Goal: Task Accomplishment & Management: Manage account settings

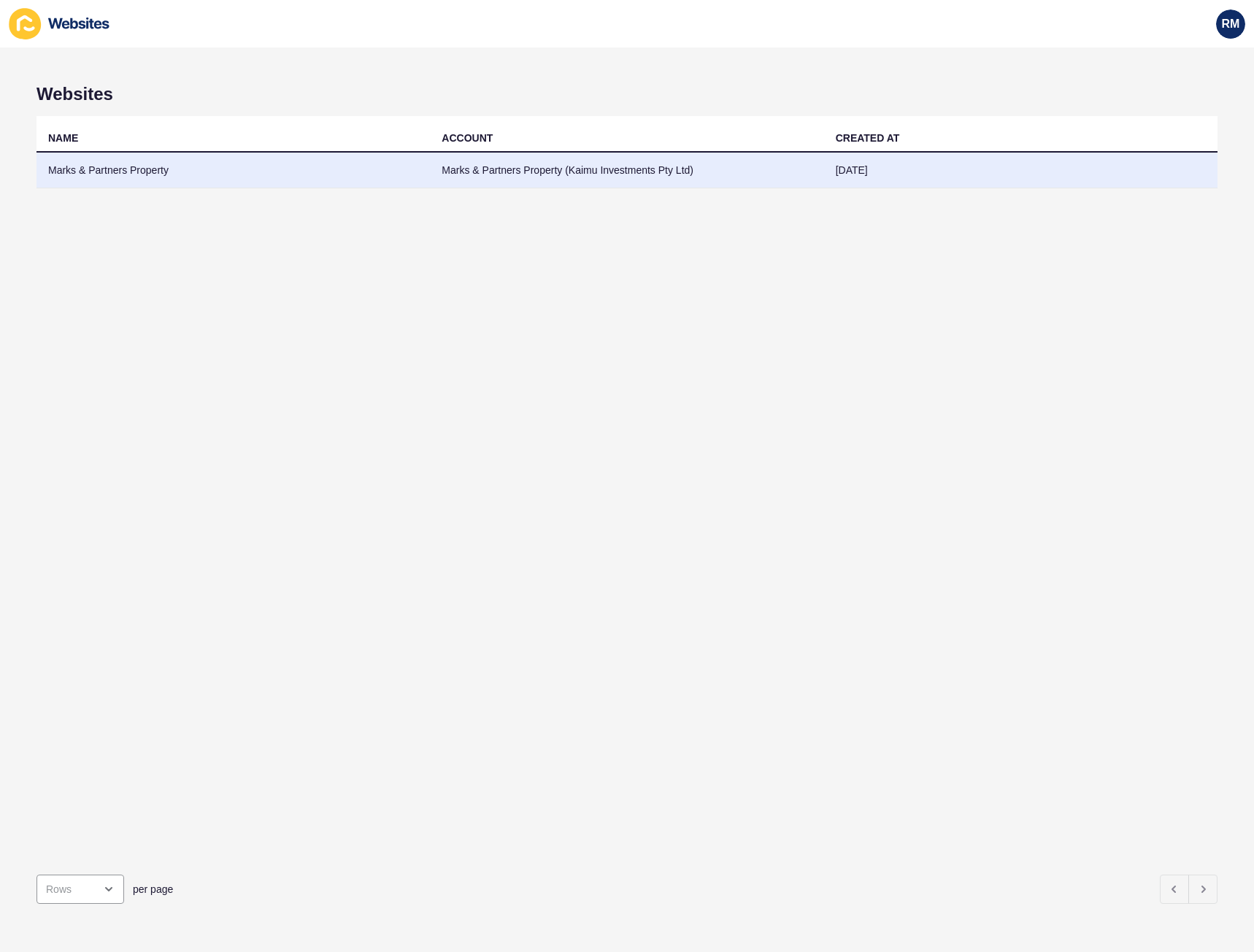
click at [118, 172] on td "Marks & Partners Property" at bounding box center [233, 170] width 394 height 36
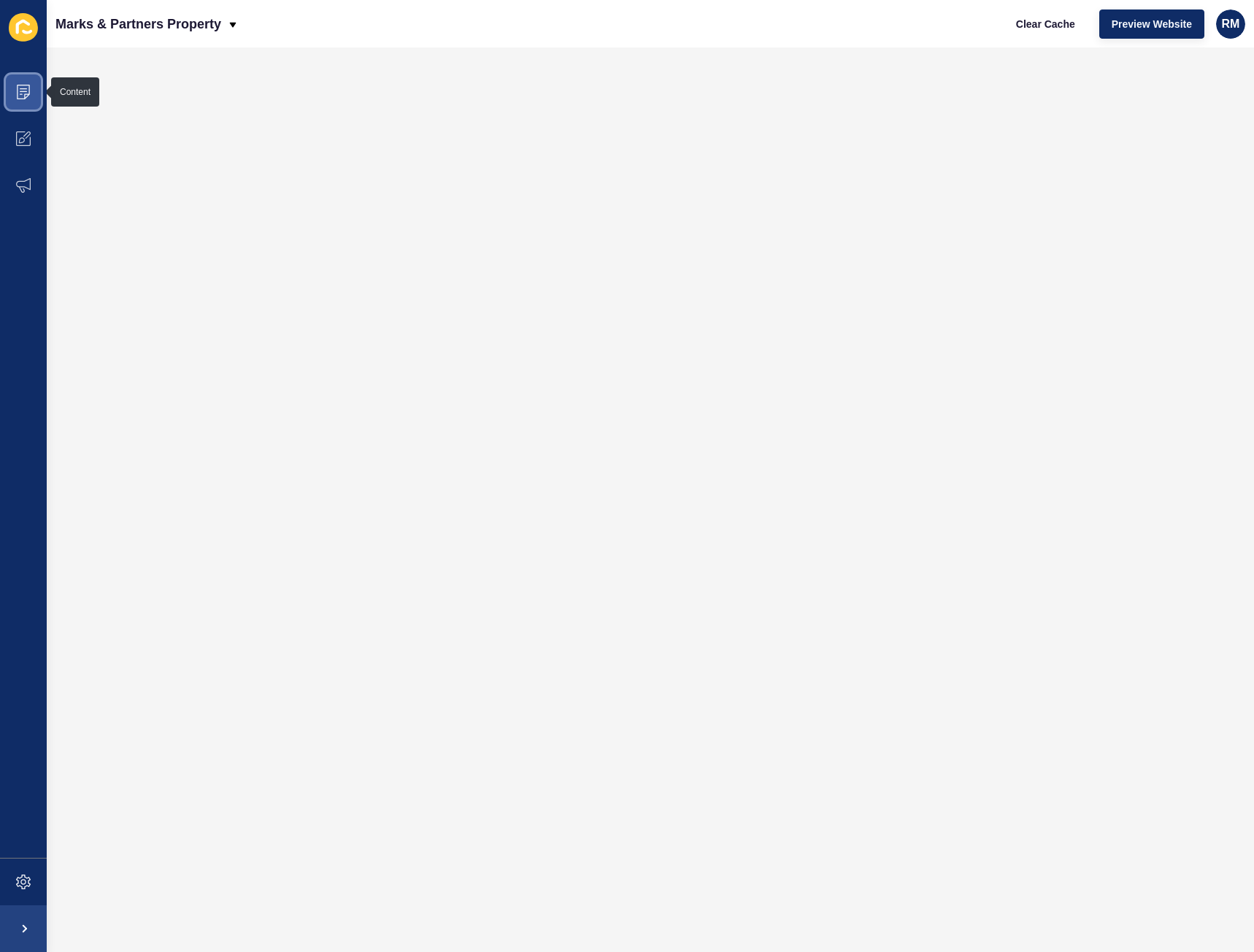
click at [19, 92] on icon at bounding box center [23, 91] width 15 height 15
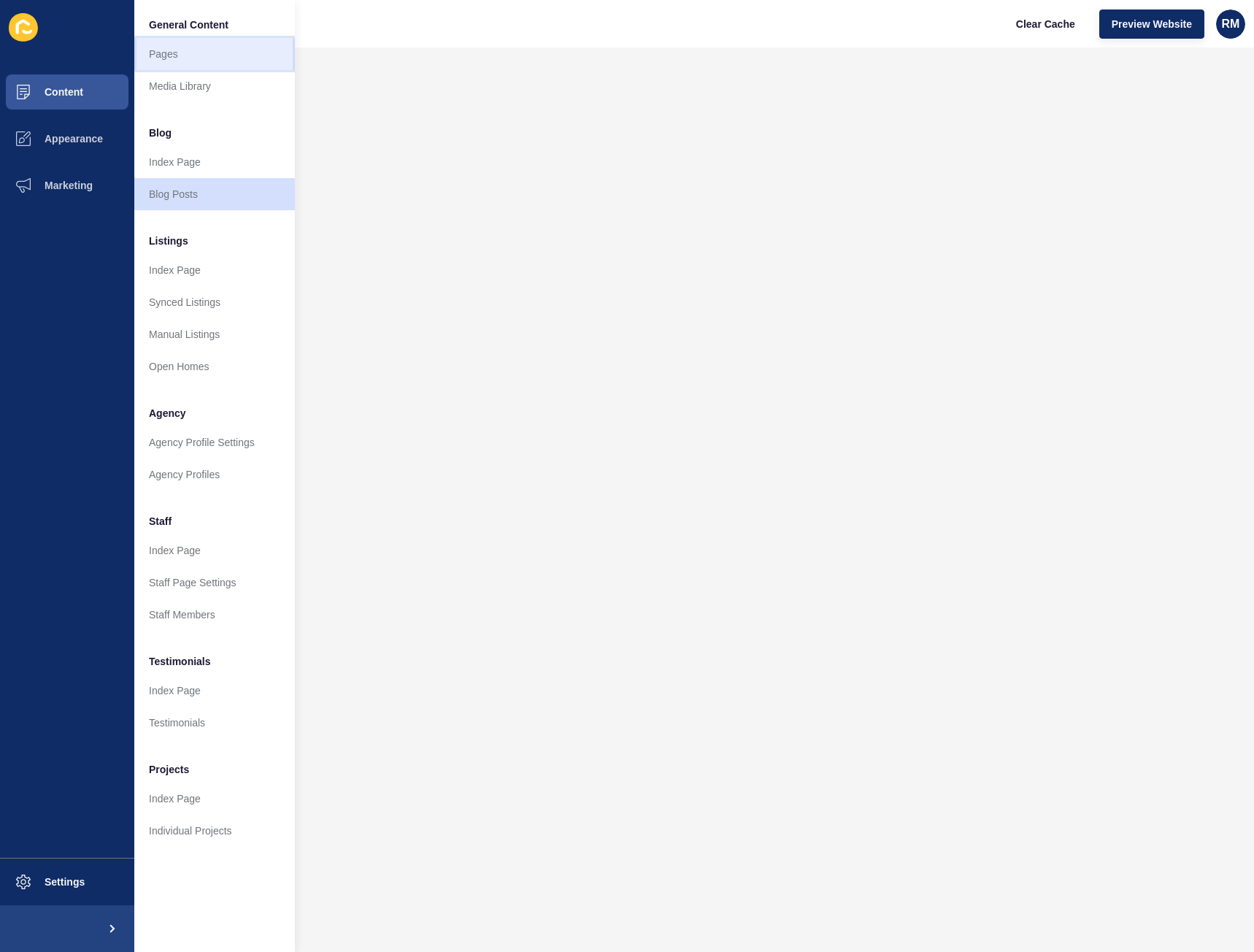
click at [181, 47] on link "Pages" at bounding box center [215, 54] width 161 height 32
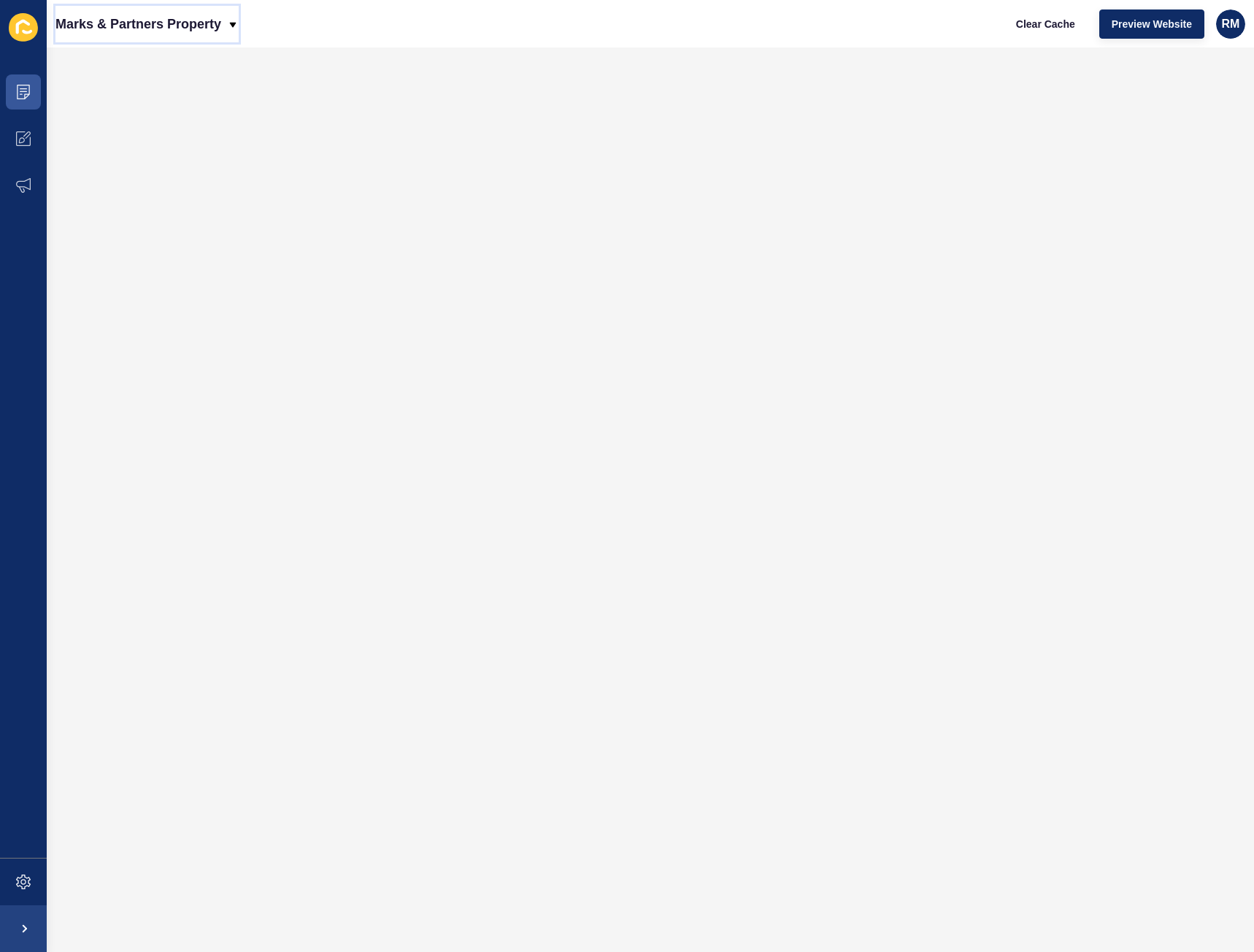
click at [235, 26] on icon at bounding box center [233, 24] width 12 height 12
click at [23, 142] on icon at bounding box center [21, 140] width 5 height 5
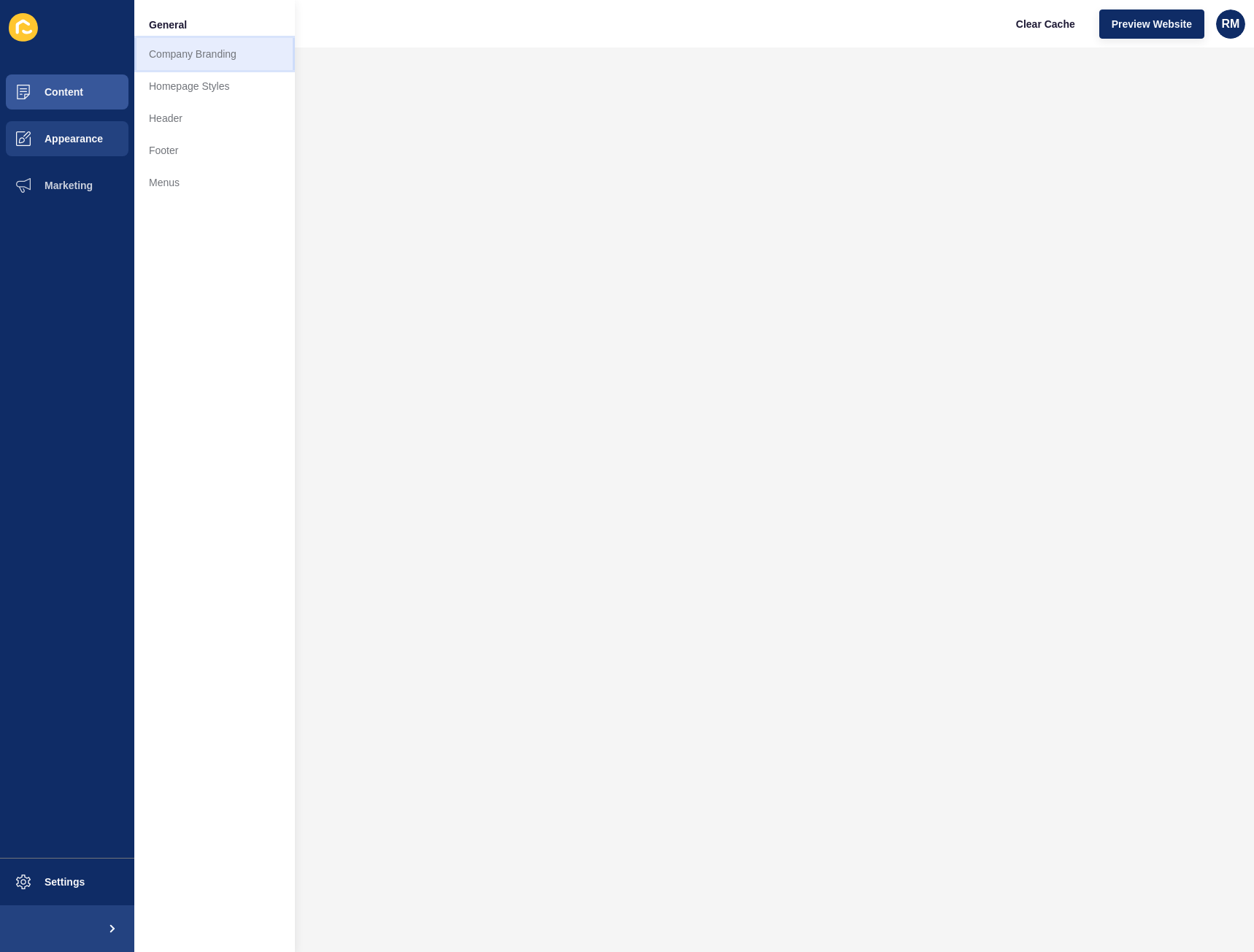
click at [176, 55] on link "Company Branding" at bounding box center [215, 54] width 161 height 32
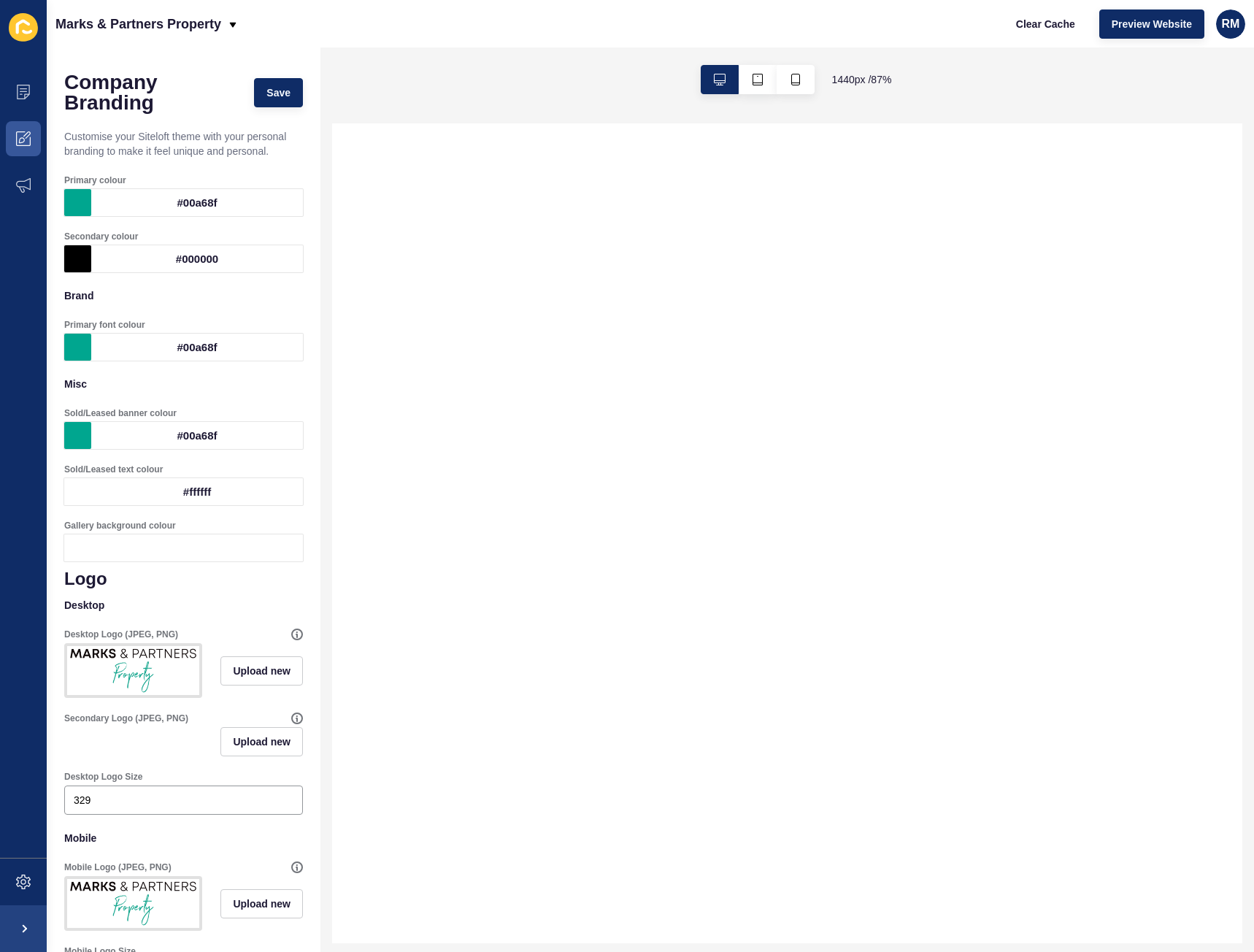
select select
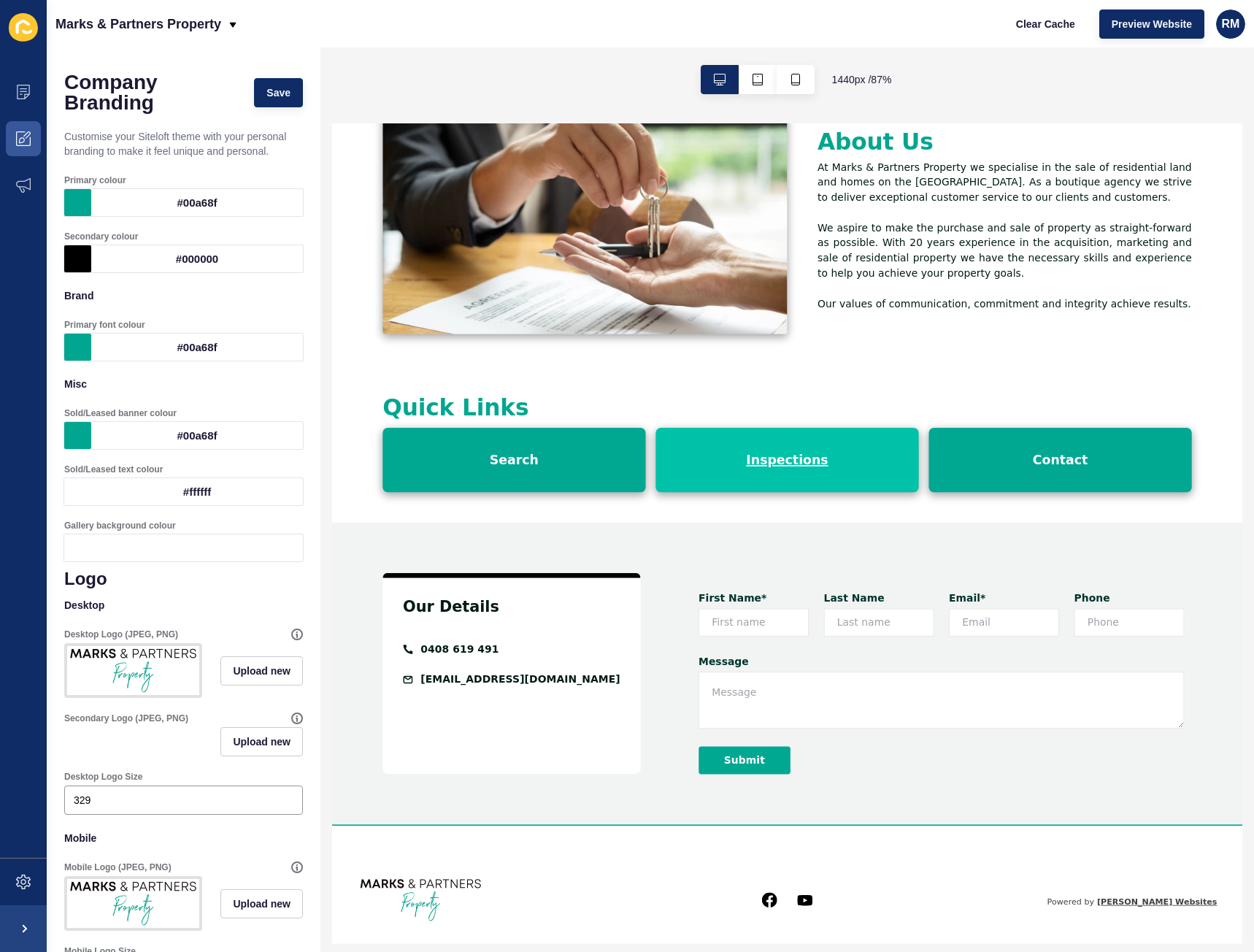
scroll to position [1728, 0]
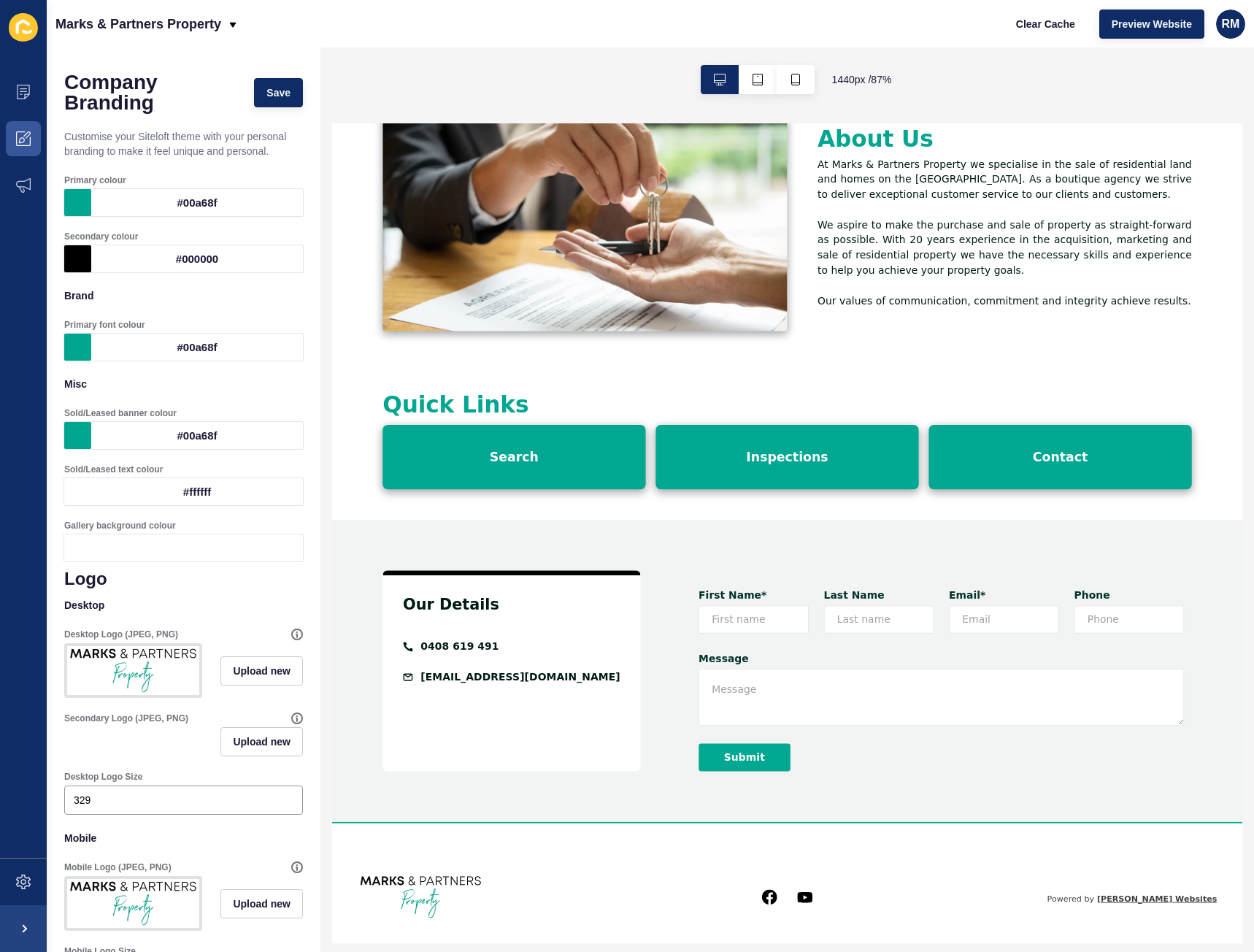
click at [547, 723] on div "0408 619 491" at bounding box center [540, 728] width 251 height 17
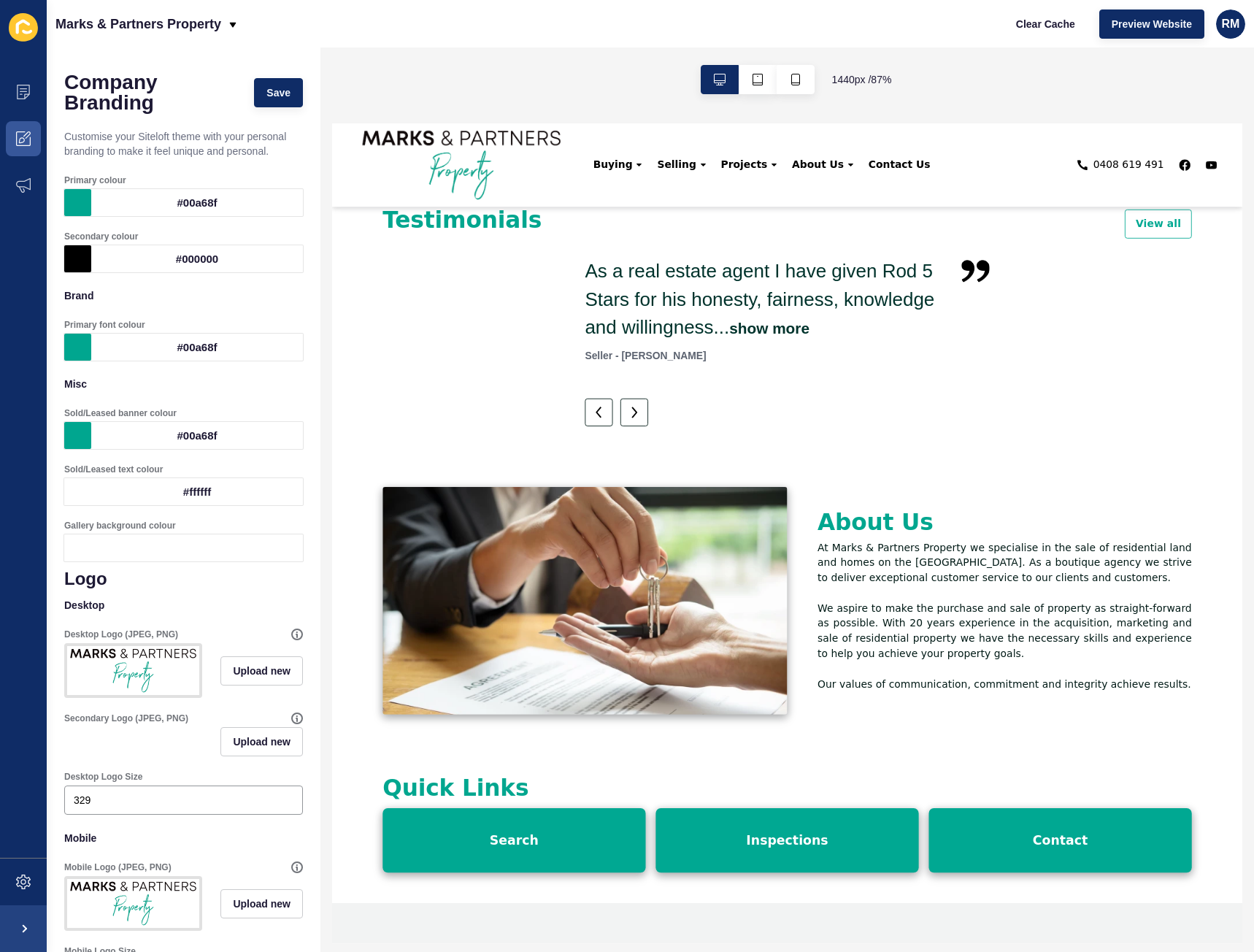
scroll to position [778, 0]
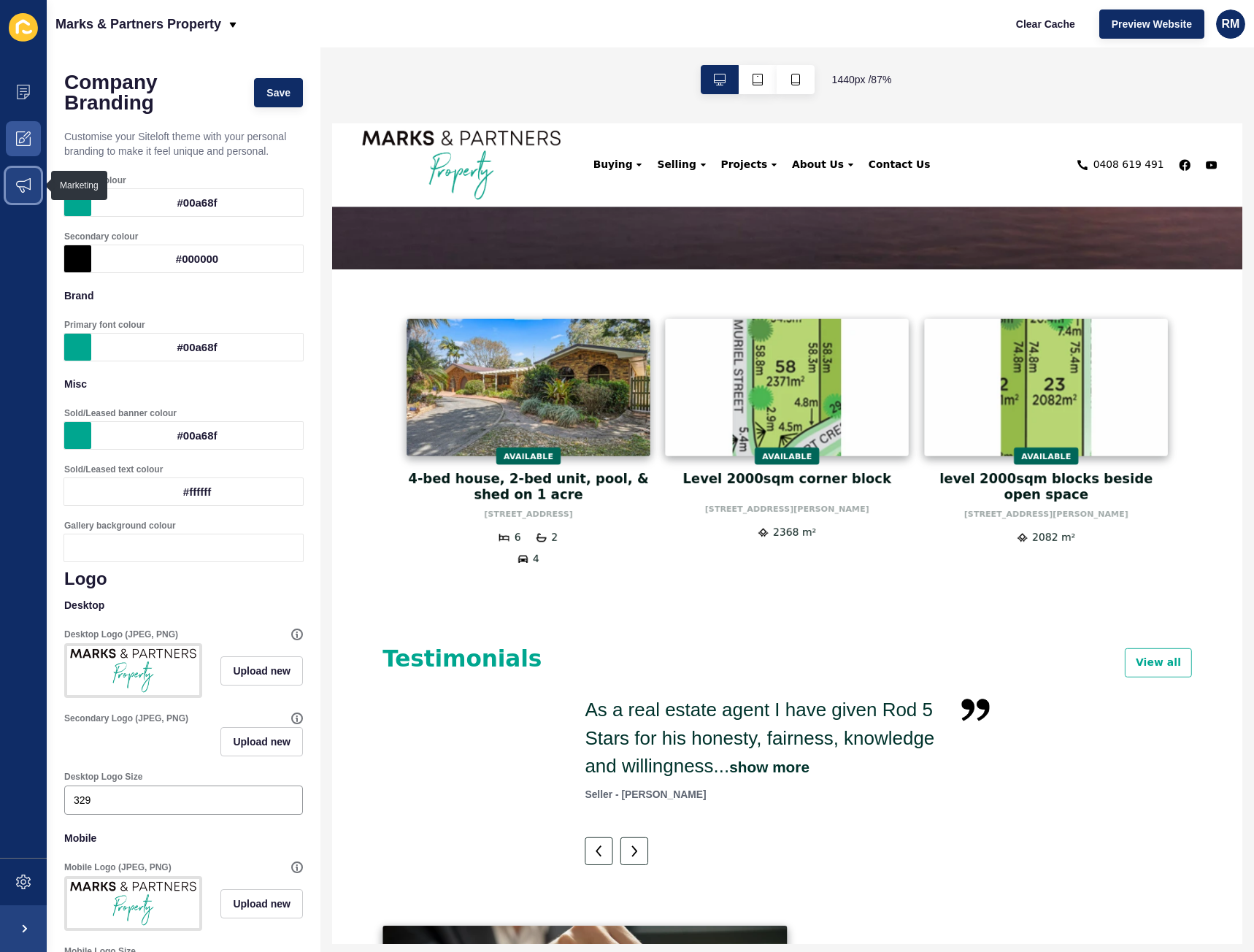
click at [21, 185] on icon at bounding box center [23, 185] width 15 height 15
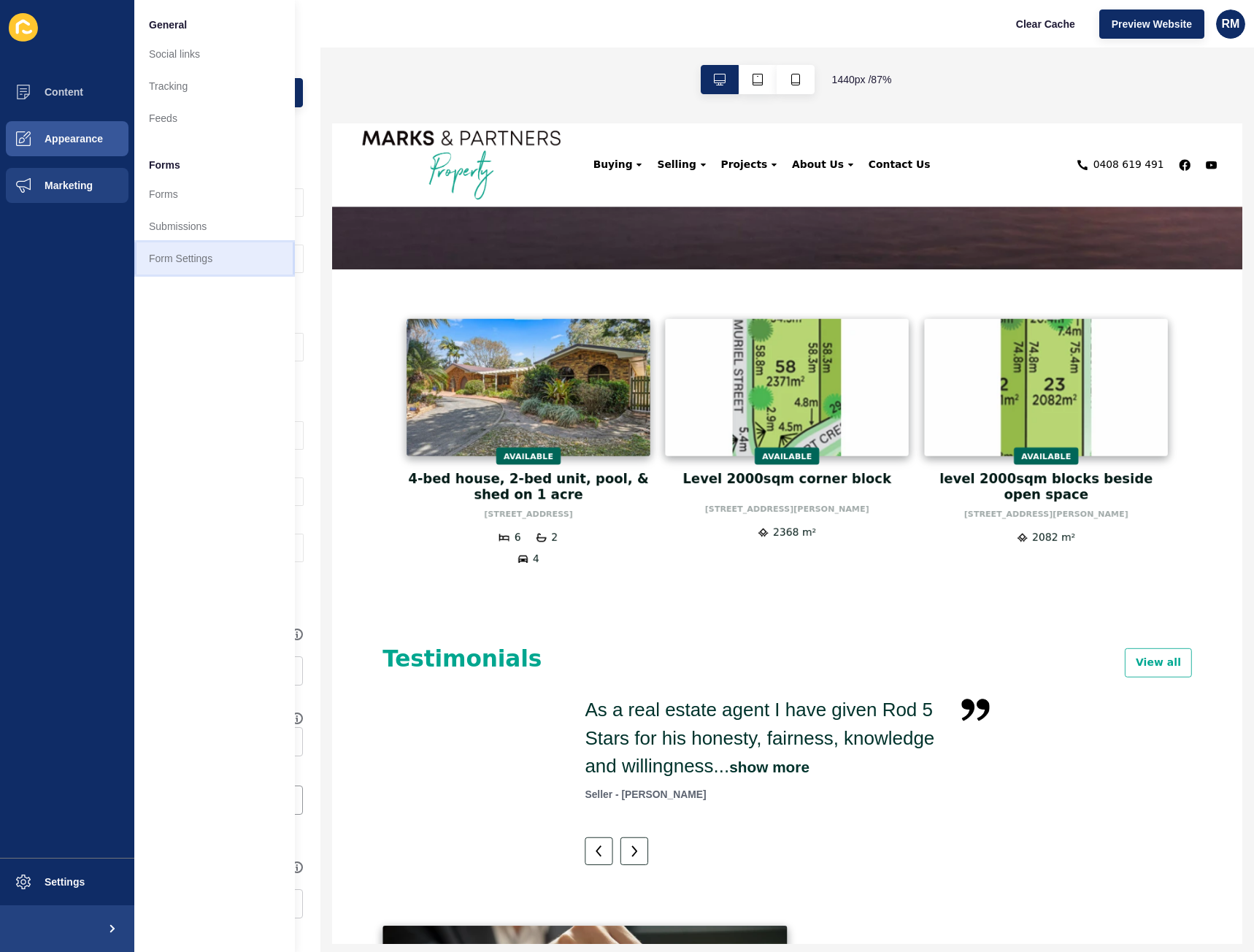
click at [176, 251] on link "Form Settings" at bounding box center [215, 258] width 161 height 32
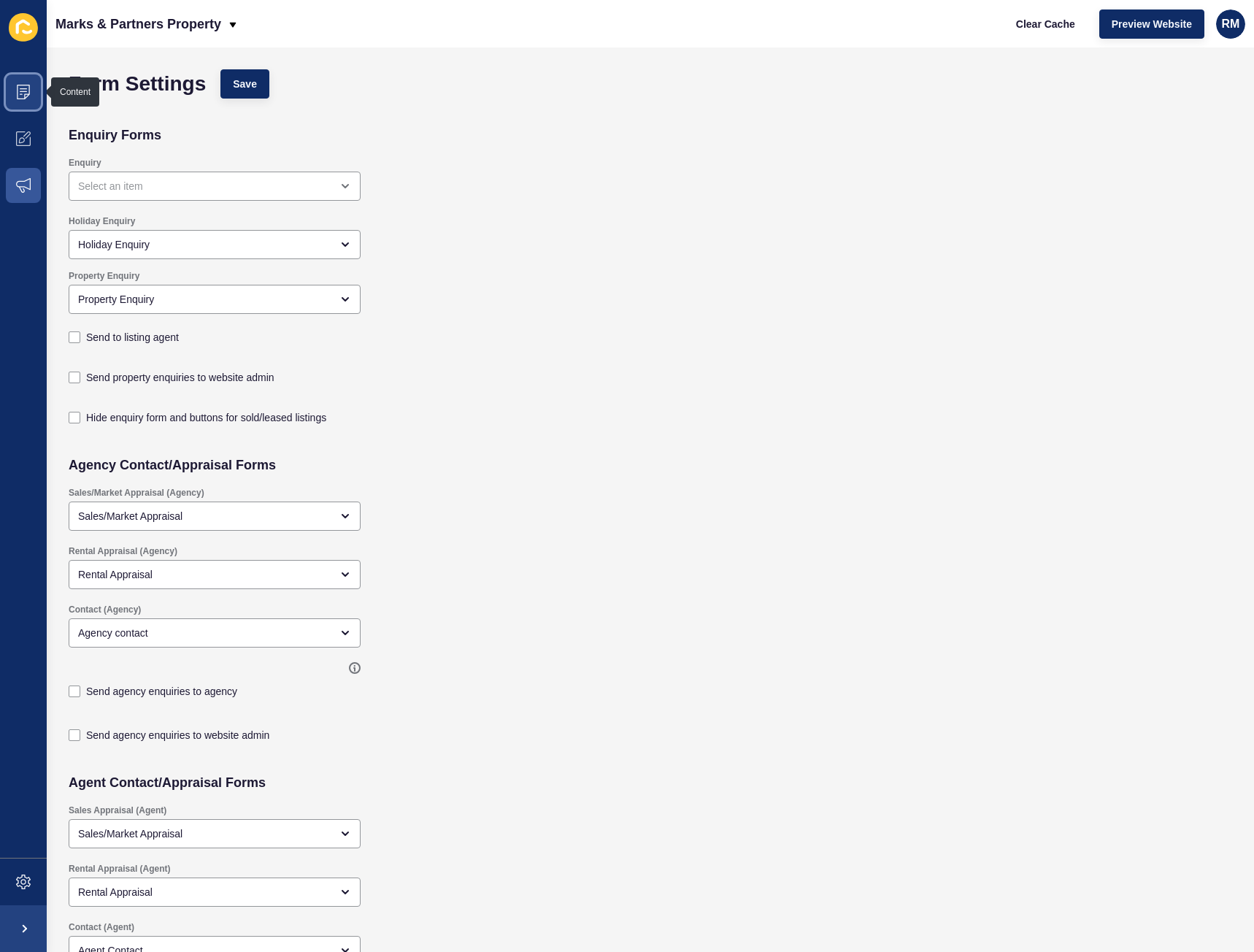
click at [19, 92] on icon at bounding box center [23, 91] width 15 height 15
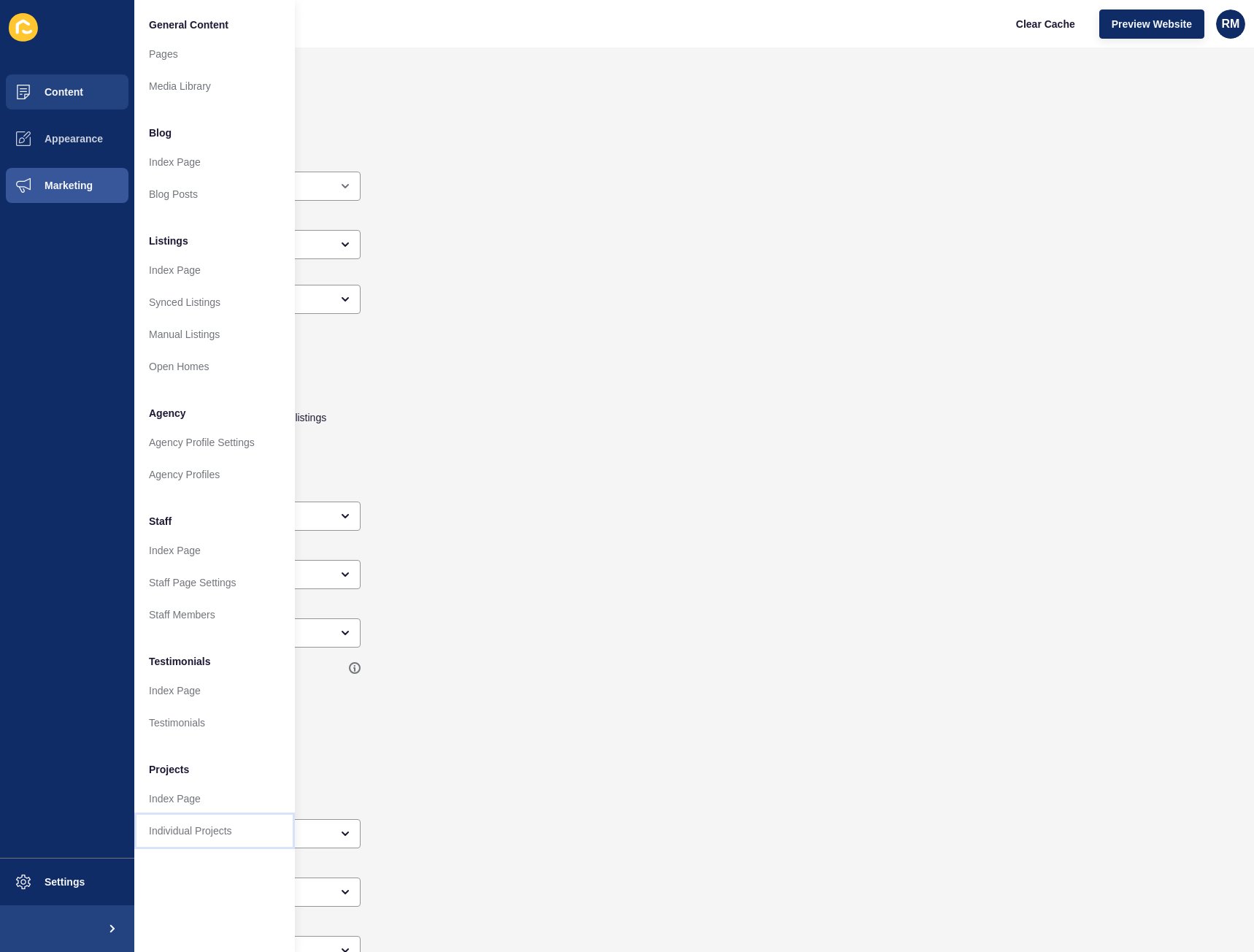
click at [186, 840] on link "Individual Projects" at bounding box center [215, 830] width 161 height 32
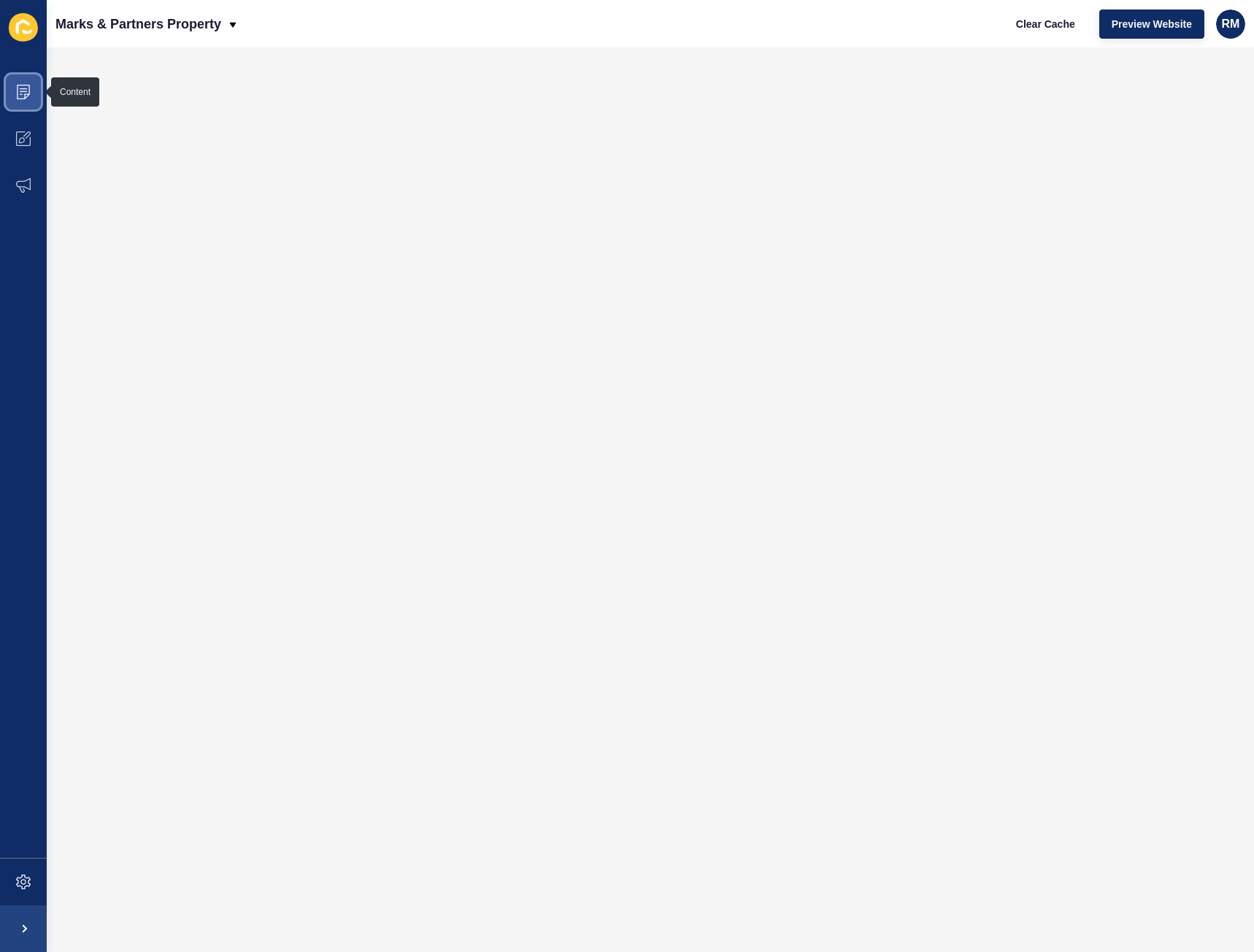
click at [27, 87] on icon at bounding box center [23, 91] width 15 height 15
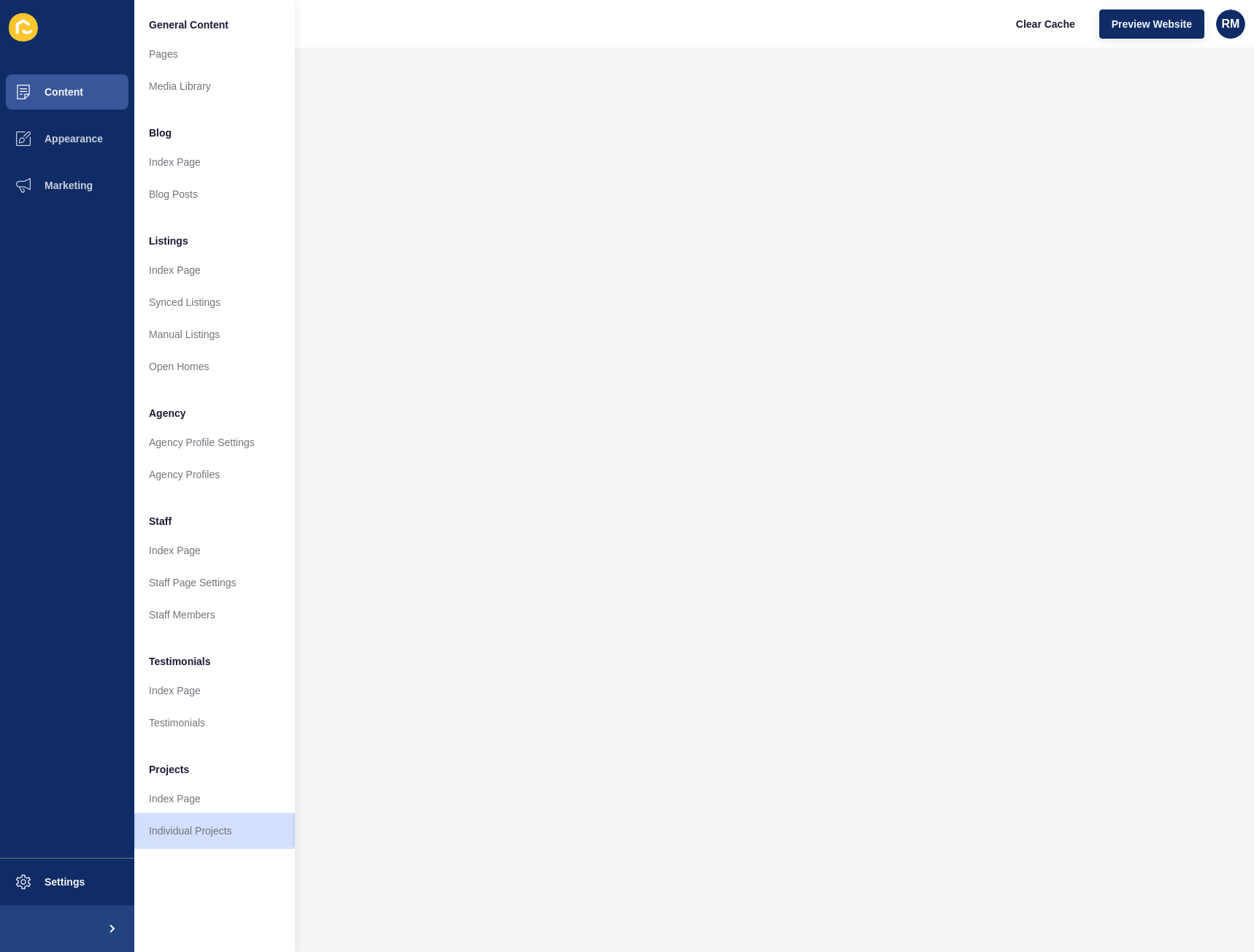
click at [192, 829] on link "Individual Projects" at bounding box center [215, 830] width 161 height 32
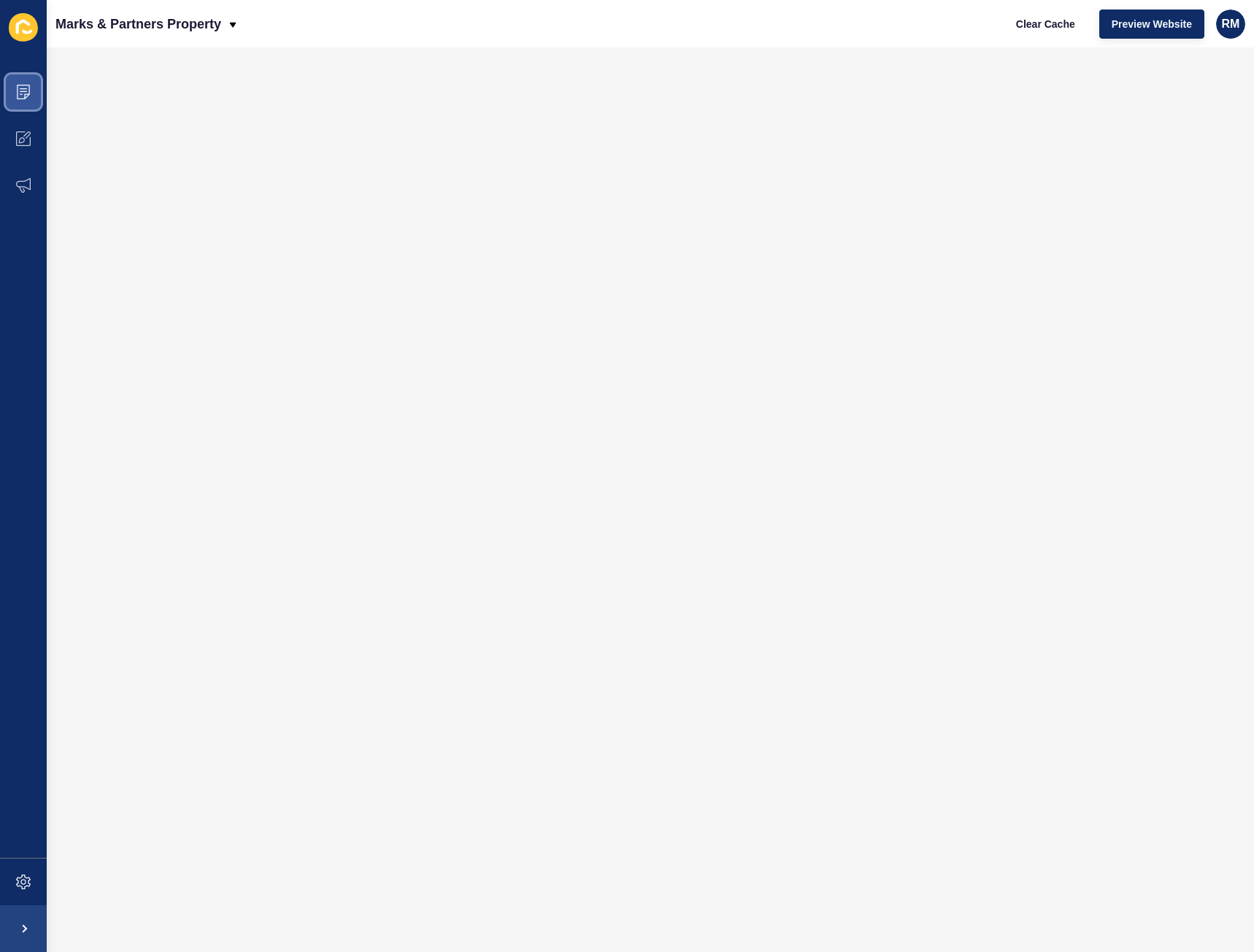
click at [23, 95] on icon at bounding box center [23, 91] width 15 height 15
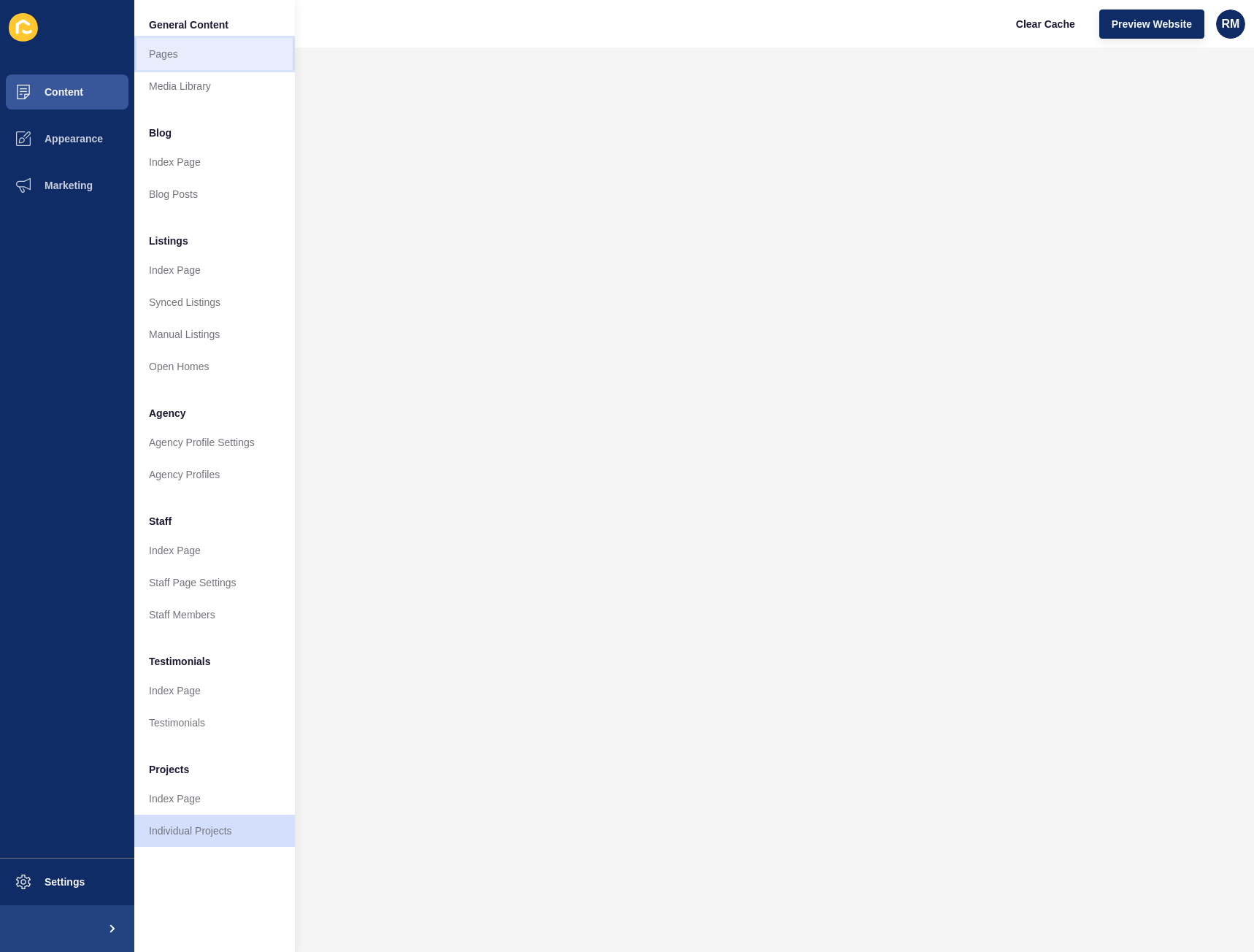
click at [182, 58] on link "Pages" at bounding box center [215, 54] width 161 height 32
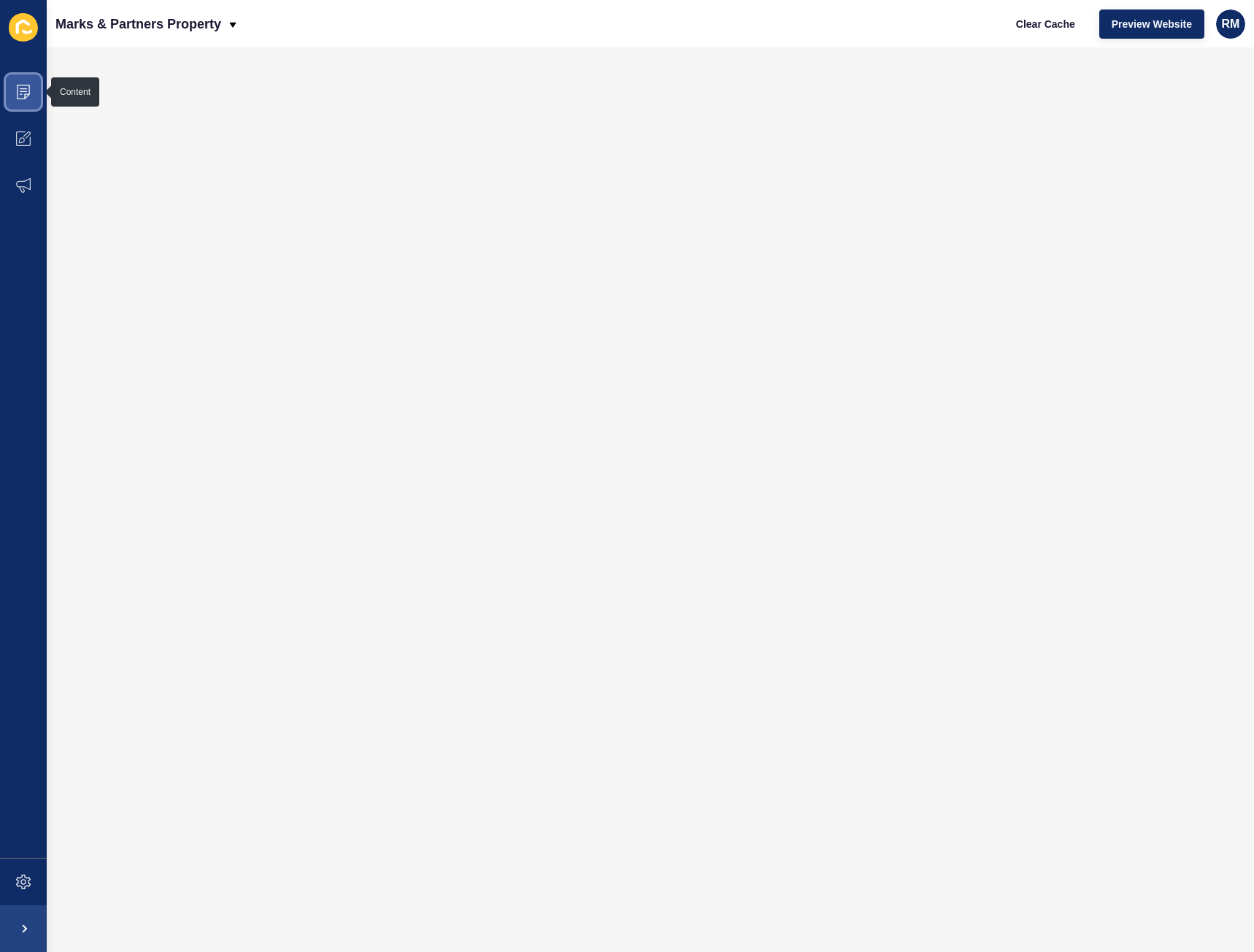
click at [25, 95] on icon at bounding box center [23, 91] width 13 height 15
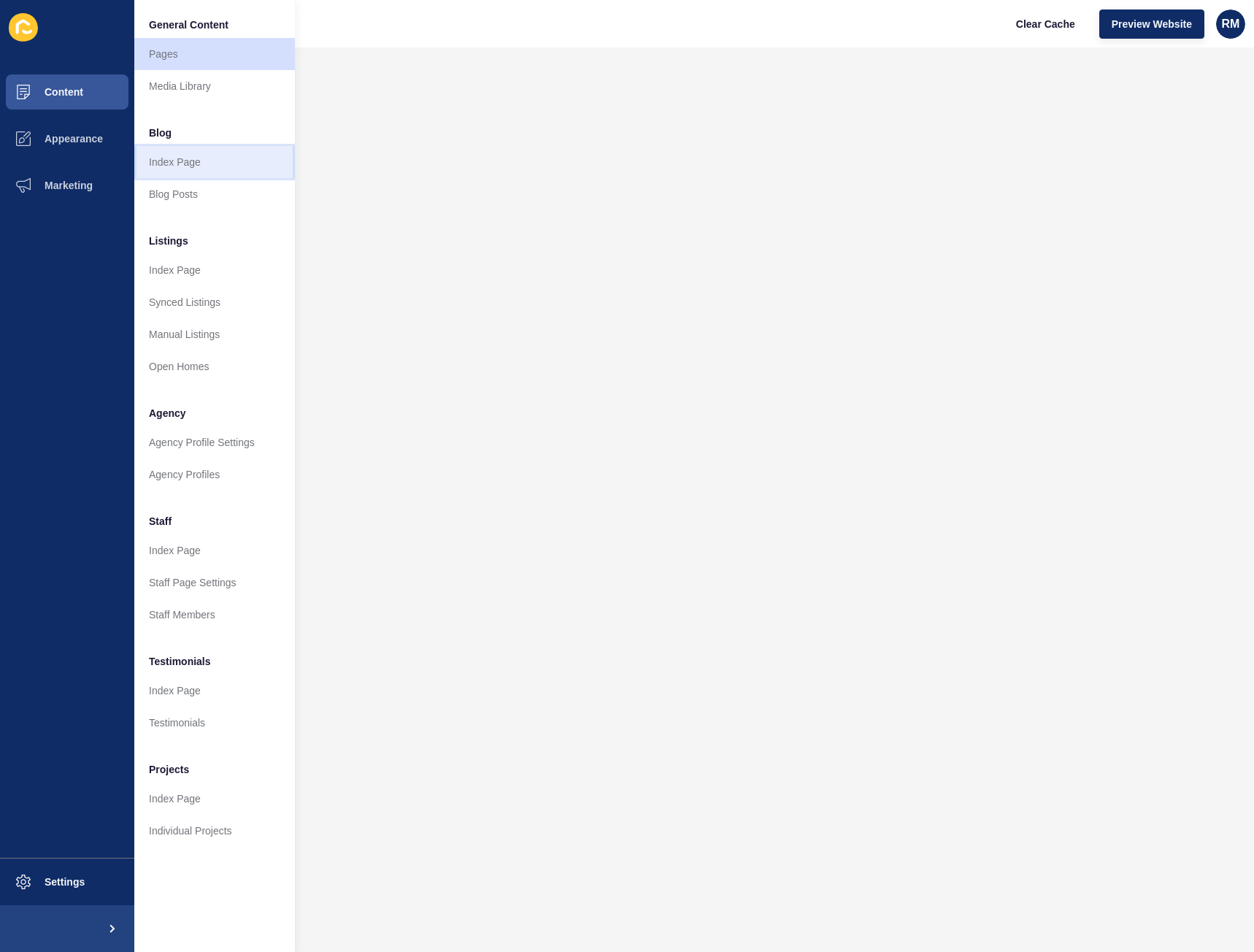
click at [168, 162] on link "Index Page" at bounding box center [215, 162] width 161 height 32
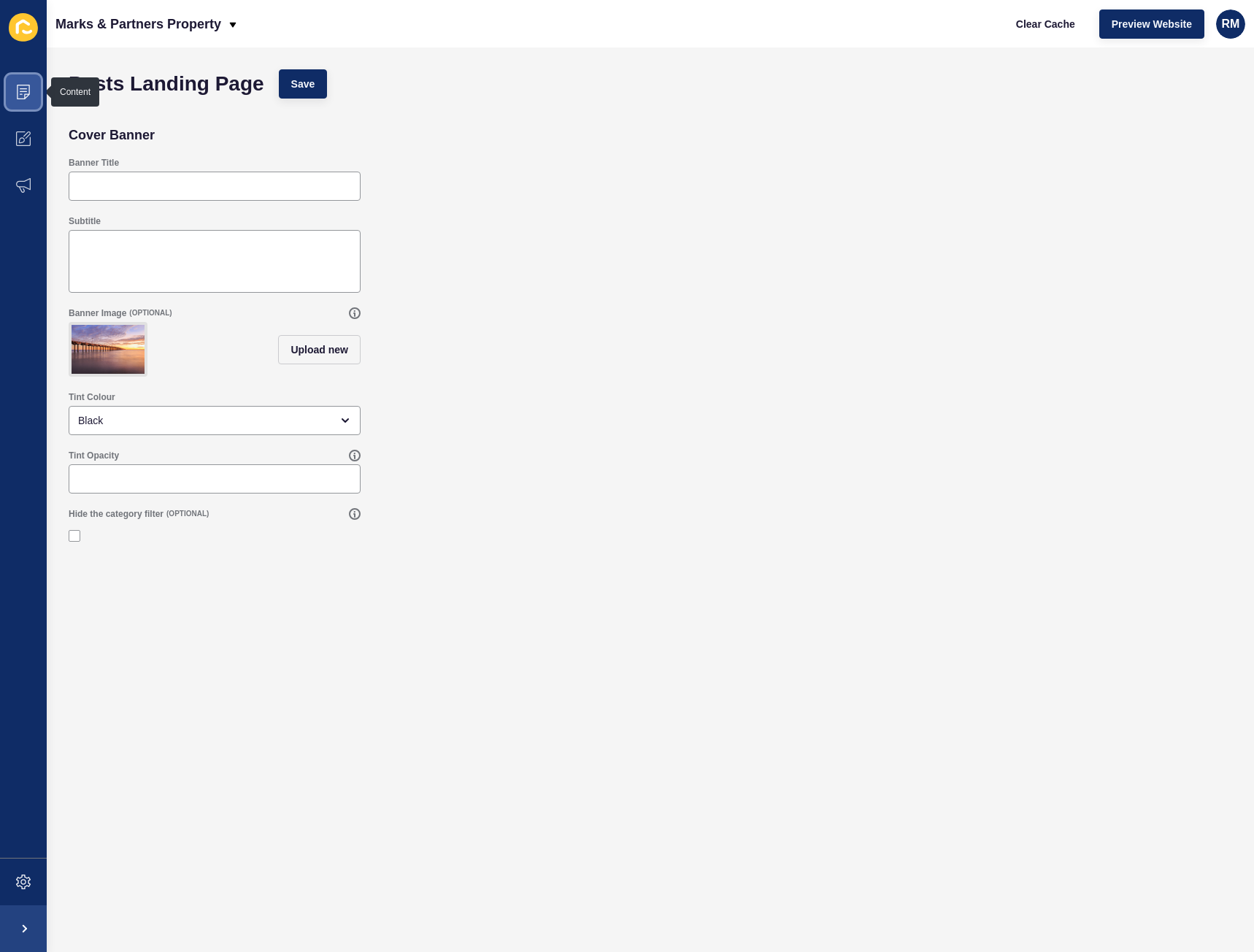
click at [18, 90] on icon at bounding box center [23, 91] width 15 height 15
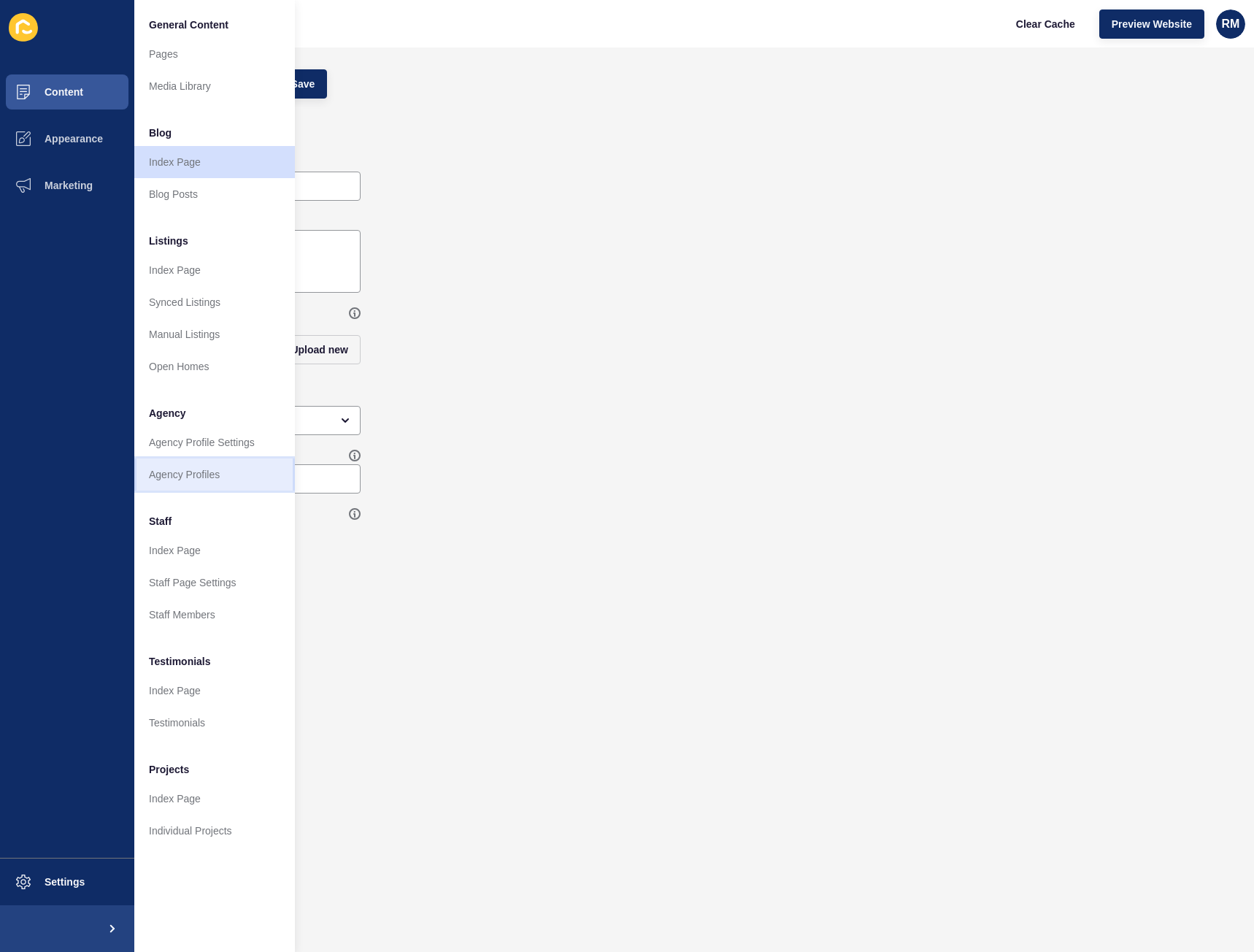
click at [173, 468] on link "Agency Profiles" at bounding box center [215, 474] width 161 height 32
